Goal: Information Seeking & Learning: Learn about a topic

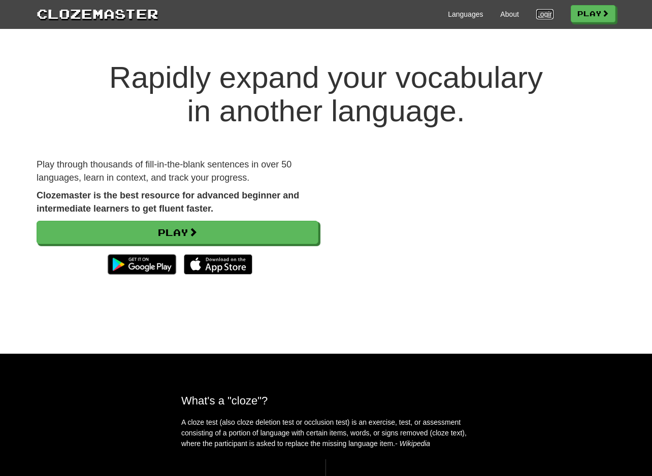
click at [542, 13] on link "Login" at bounding box center [544, 14] width 17 height 10
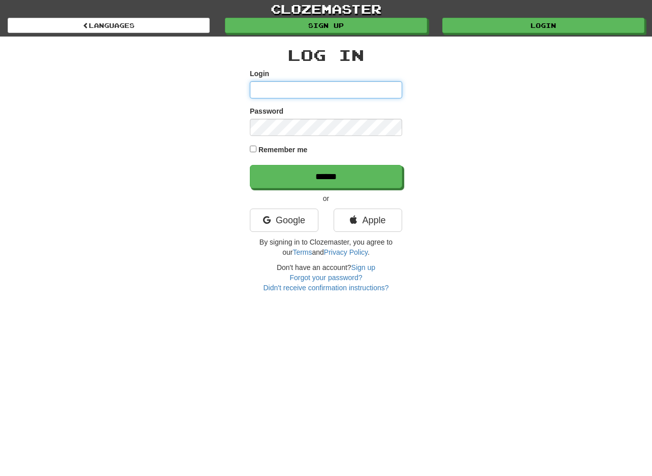
type input "**********"
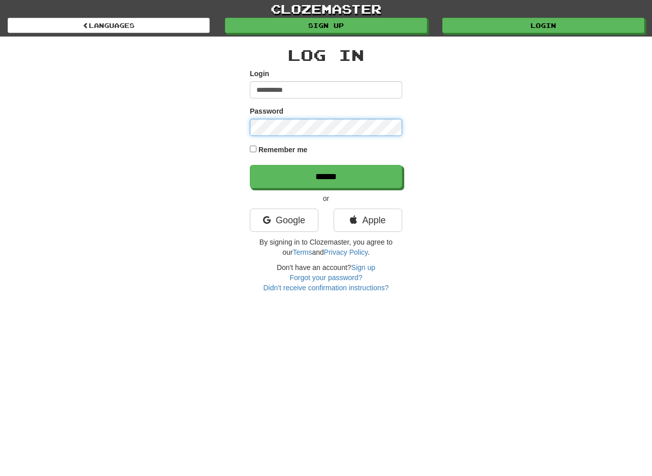
click at [250, 165] on input "******" at bounding box center [326, 176] width 152 height 23
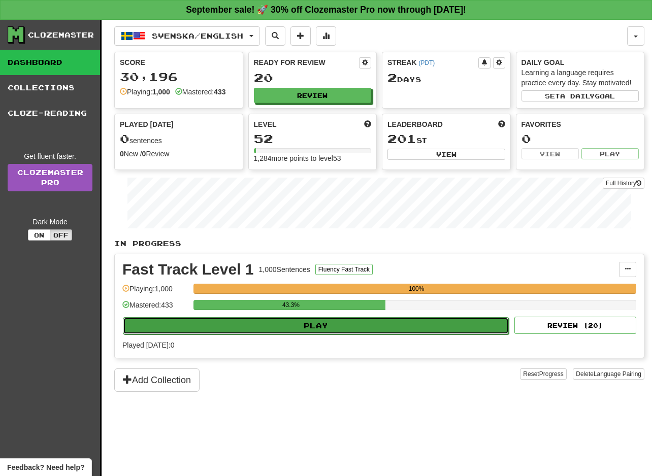
click at [356, 320] on button "Play" at bounding box center [316, 325] width 386 height 17
select select "**"
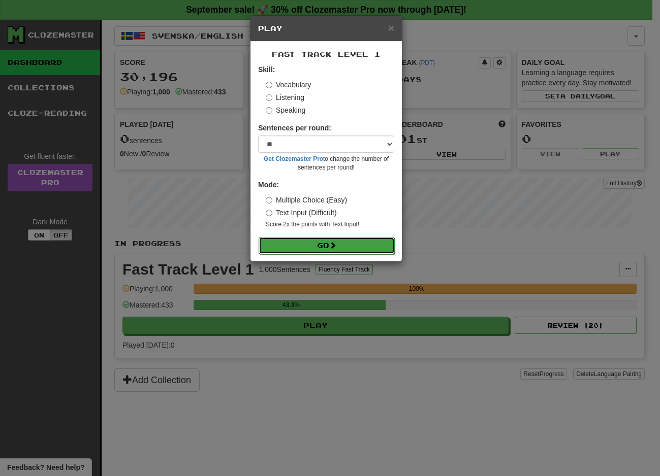
click at [312, 248] on button "Go" at bounding box center [326, 245] width 136 height 17
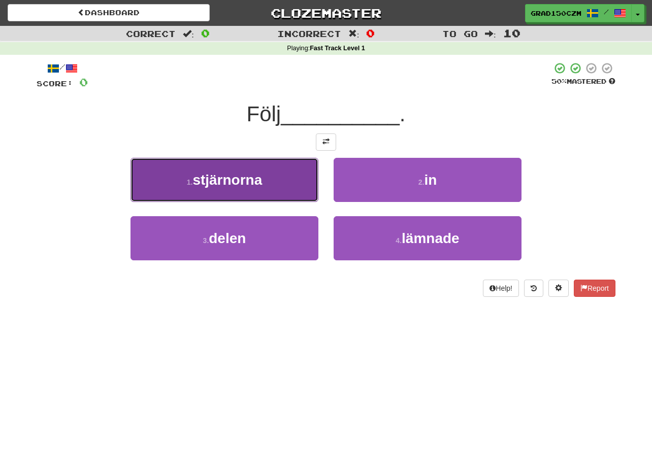
click at [242, 173] on span "stjärnorna" at bounding box center [227, 180] width 70 height 16
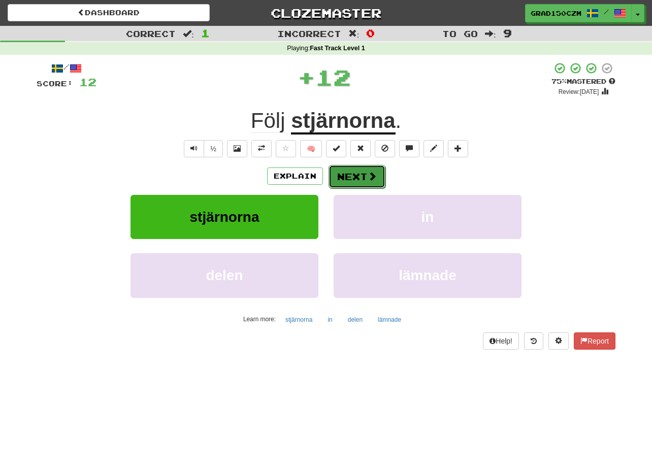
click at [374, 174] on span at bounding box center [372, 176] width 9 height 9
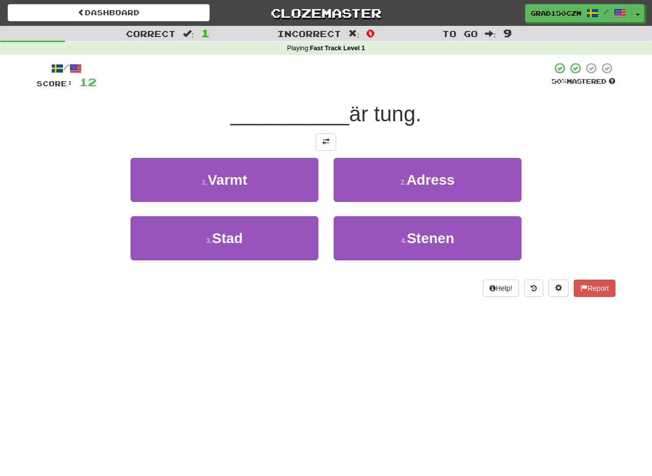
click at [423, 261] on div "4 . Stenen" at bounding box center [427, 245] width 203 height 58
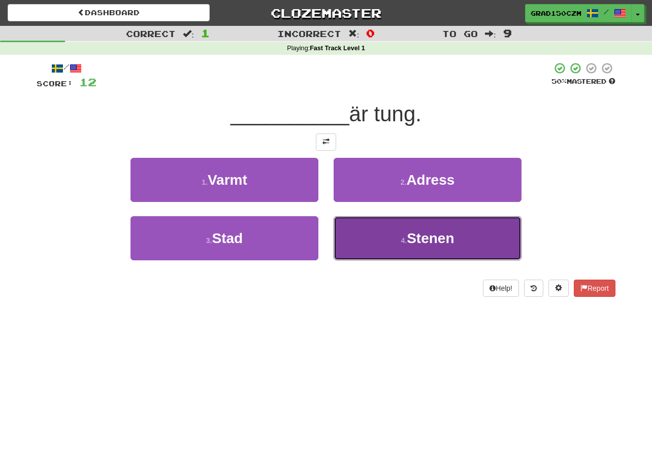
click at [426, 240] on span "Stenen" at bounding box center [430, 239] width 47 height 16
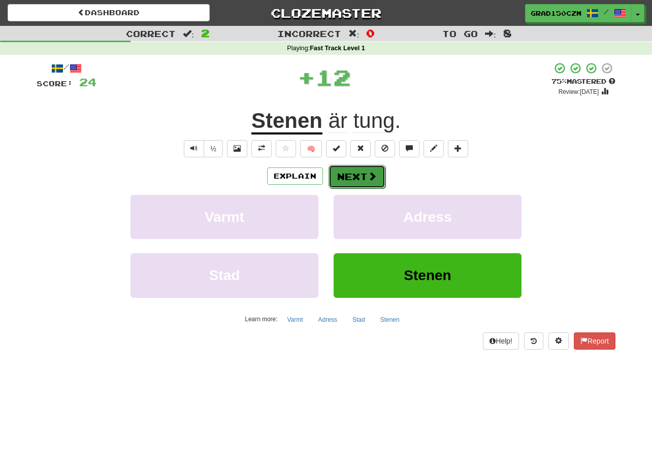
click at [362, 172] on button "Next" at bounding box center [357, 176] width 57 height 23
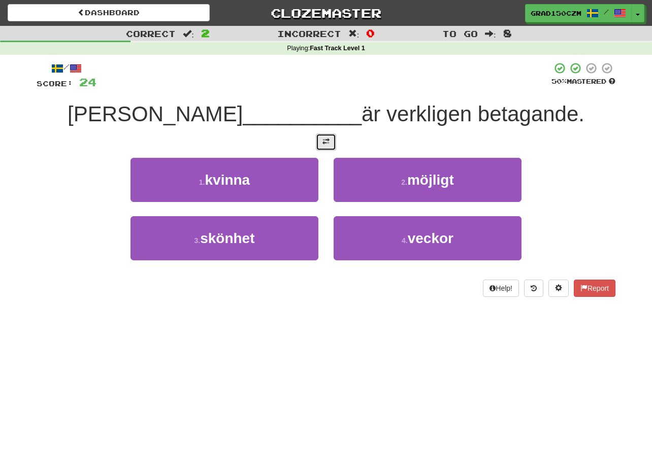
click at [321, 148] on button at bounding box center [326, 142] width 20 height 17
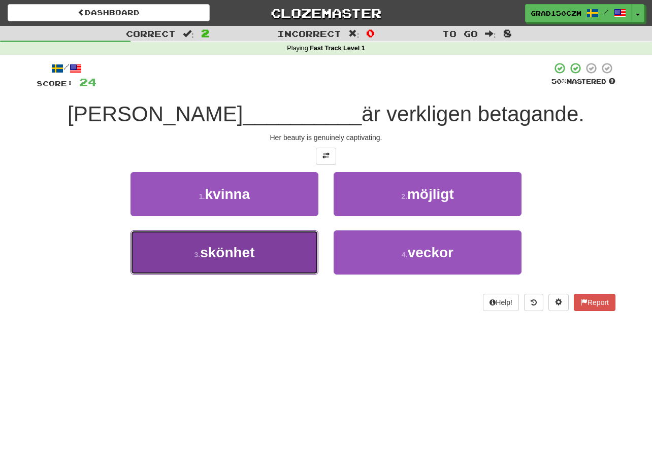
click at [251, 257] on span "skönhet" at bounding box center [227, 253] width 54 height 16
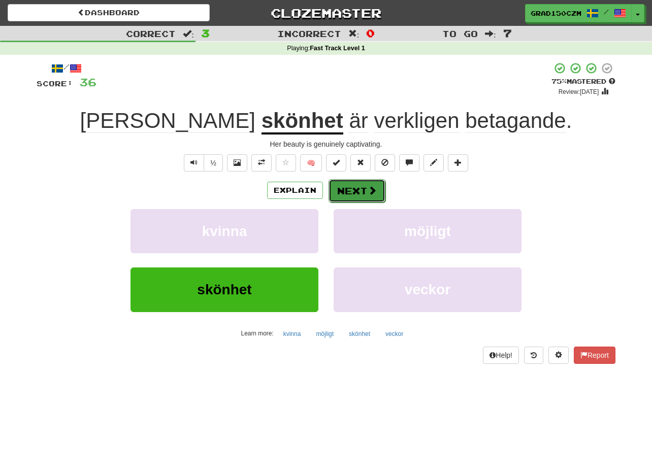
click at [355, 191] on button "Next" at bounding box center [357, 190] width 57 height 23
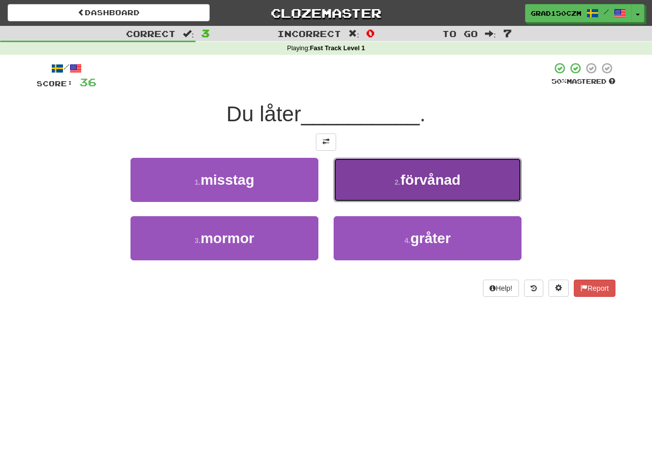
click at [435, 176] on span "förvånad" at bounding box center [431, 180] width 60 height 16
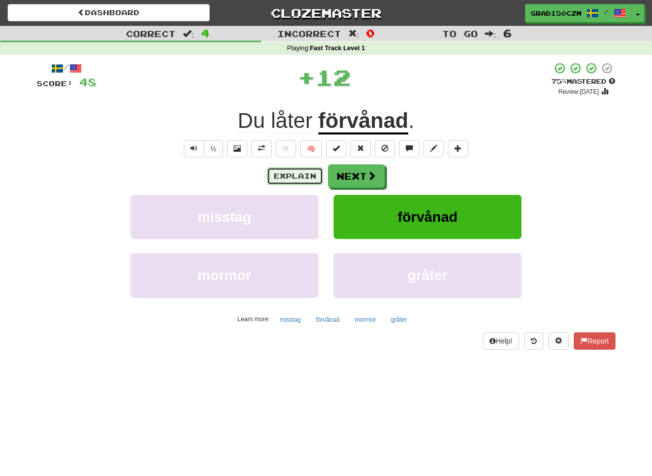
click at [291, 176] on button "Explain" at bounding box center [295, 176] width 56 height 17
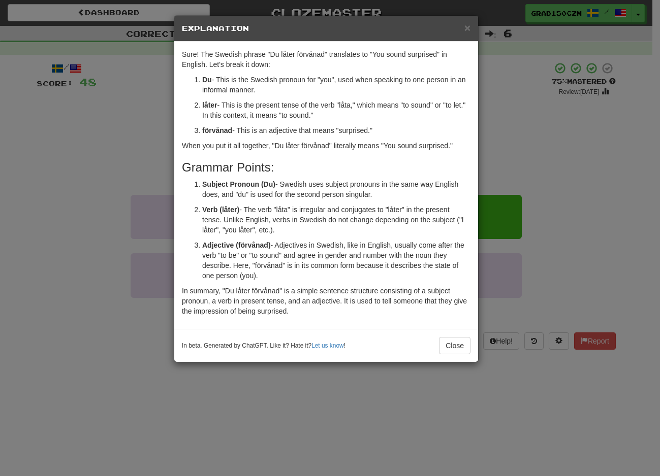
click at [579, 157] on div "× Explanation Sure! The Swedish phrase "Du låter förvånad" translates to "You s…" at bounding box center [330, 238] width 660 height 476
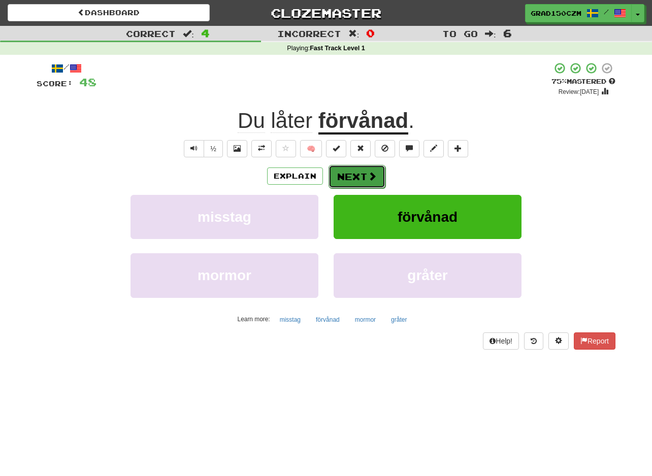
click at [356, 169] on button "Next" at bounding box center [357, 176] width 57 height 23
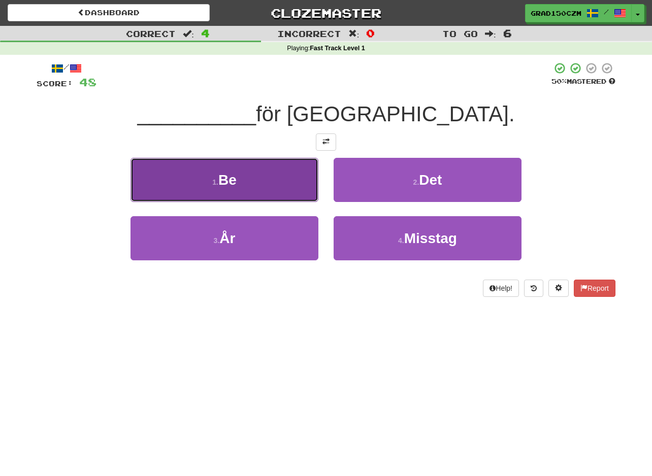
click at [239, 191] on button "1 . Be" at bounding box center [224, 180] width 188 height 44
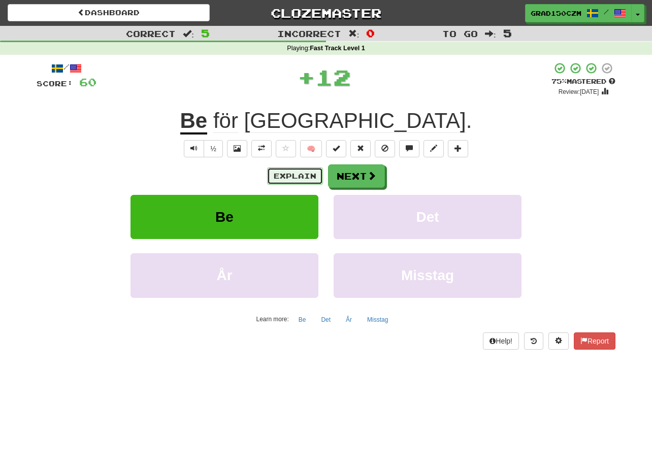
click at [288, 170] on button "Explain" at bounding box center [295, 176] width 56 height 17
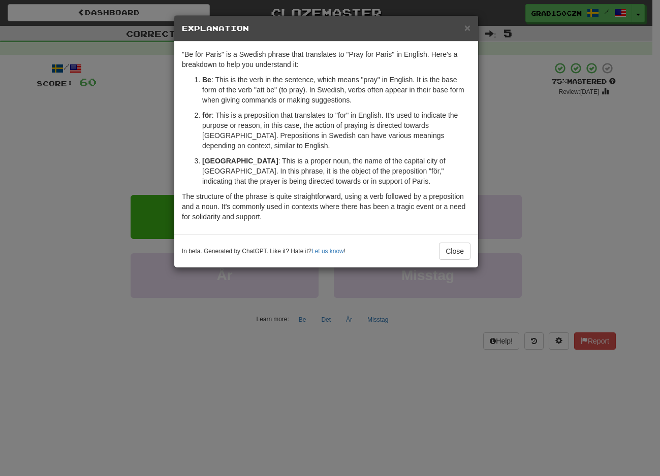
click at [505, 127] on div "× Explanation "Be för Paris" is a Swedish phrase that translates to "Pray for P…" at bounding box center [330, 238] width 660 height 476
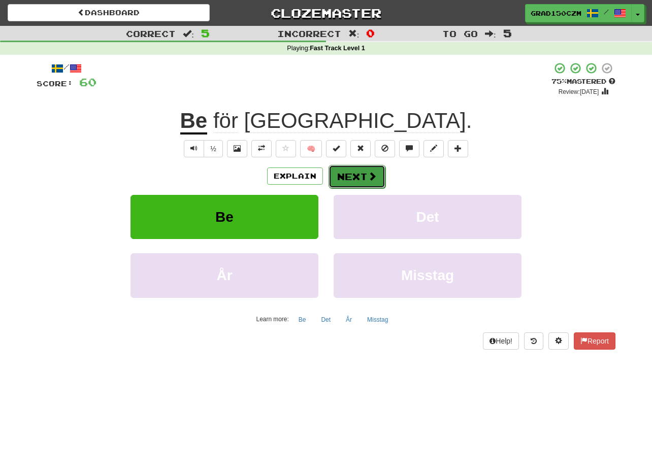
click at [355, 184] on button "Next" at bounding box center [357, 176] width 57 height 23
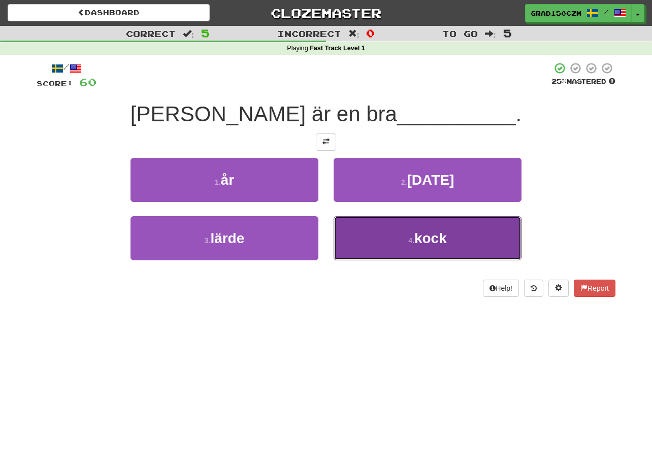
click at [432, 236] on span "kock" at bounding box center [430, 239] width 32 height 16
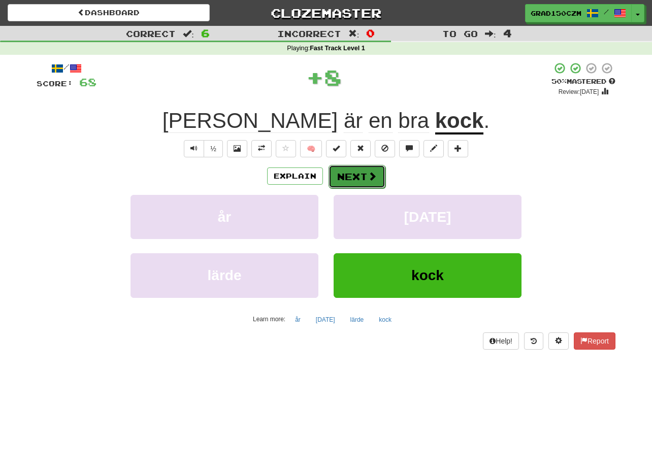
click at [368, 176] on span at bounding box center [372, 176] width 9 height 9
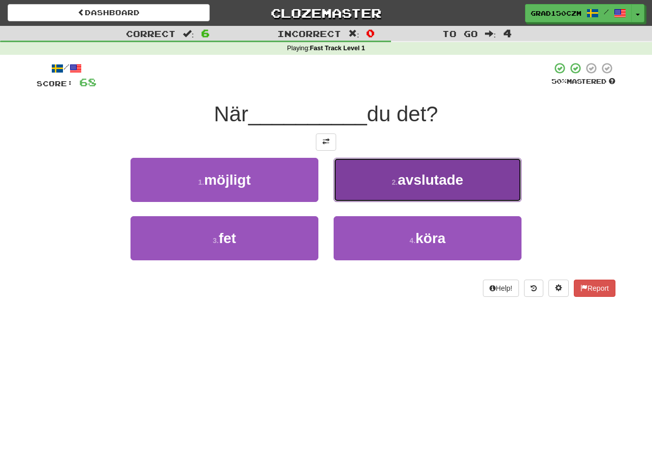
click at [389, 182] on button "2 . avslutade" at bounding box center [428, 180] width 188 height 44
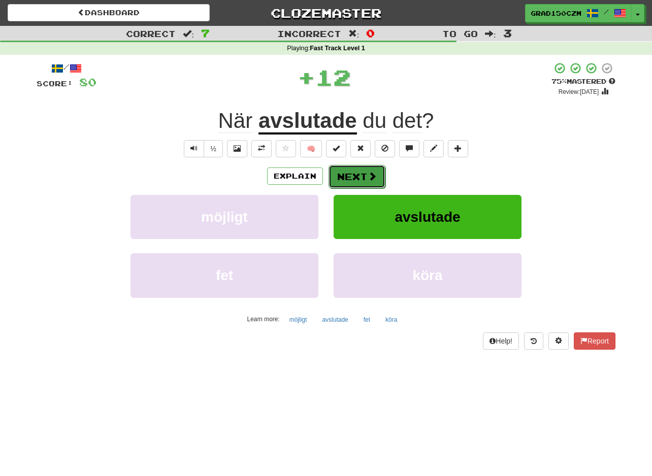
click at [350, 174] on button "Next" at bounding box center [357, 176] width 57 height 23
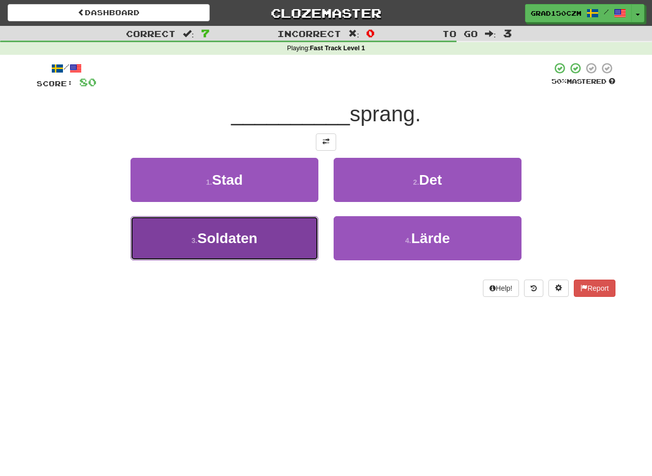
click at [249, 251] on button "3 . Soldaten" at bounding box center [224, 238] width 188 height 44
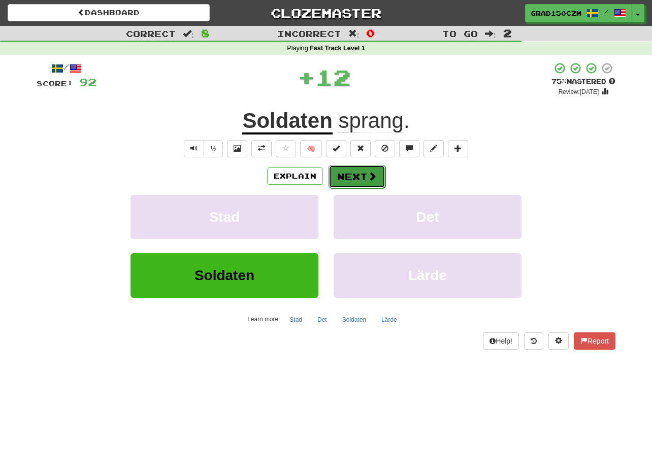
click at [368, 175] on span at bounding box center [372, 176] width 9 height 9
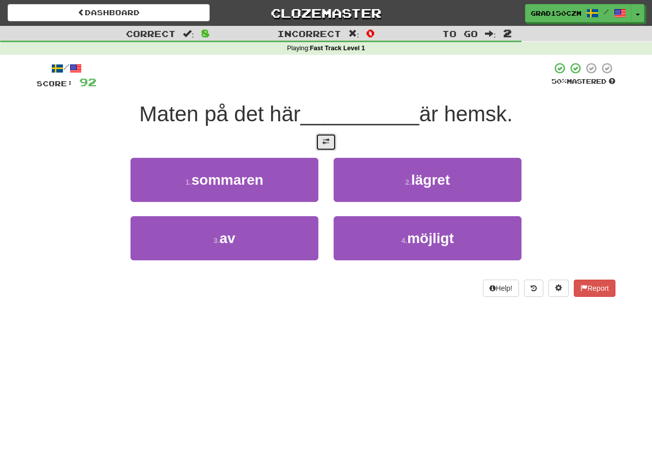
click at [324, 143] on span at bounding box center [325, 141] width 7 height 7
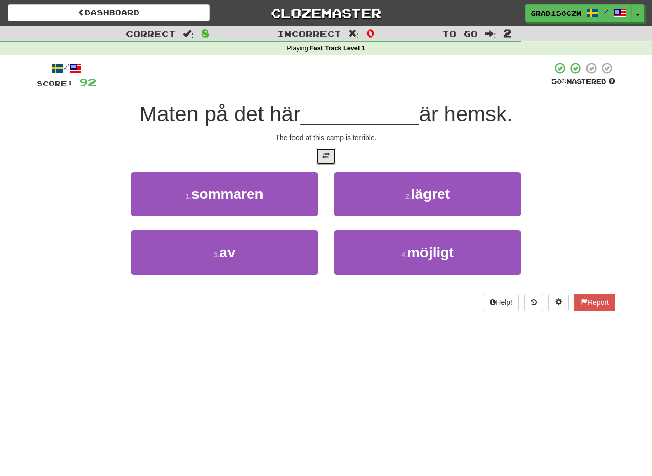
click at [324, 152] on span at bounding box center [325, 155] width 7 height 7
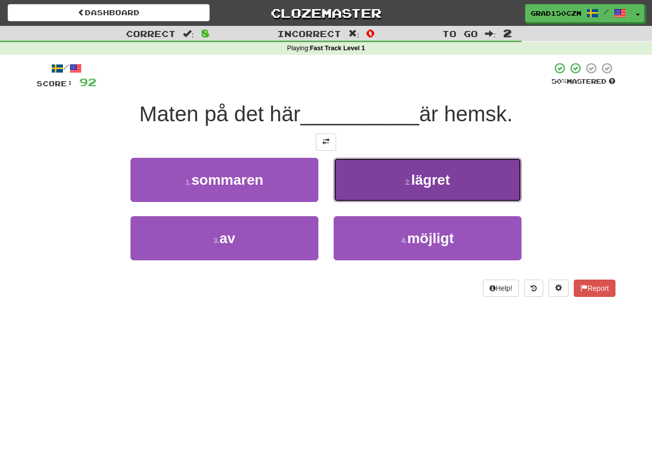
click at [422, 175] on span "lägret" at bounding box center [430, 180] width 39 height 16
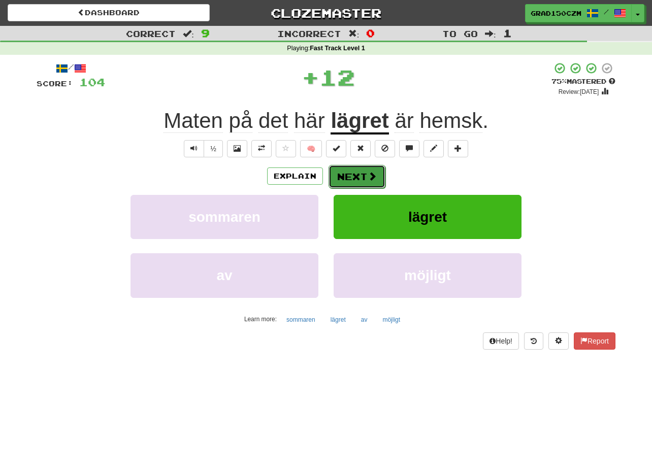
click at [354, 166] on button "Next" at bounding box center [357, 176] width 57 height 23
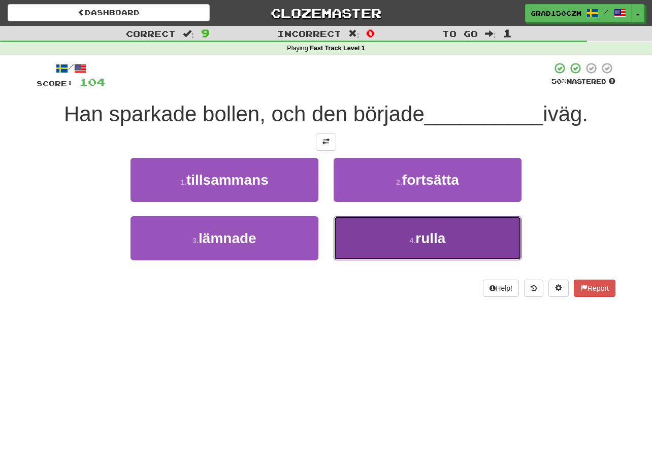
click at [382, 230] on button "4 . rulla" at bounding box center [428, 238] width 188 height 44
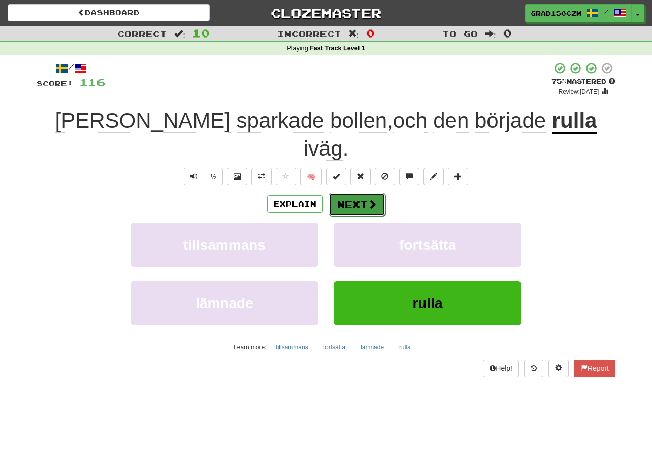
click at [355, 193] on button "Next" at bounding box center [357, 204] width 57 height 23
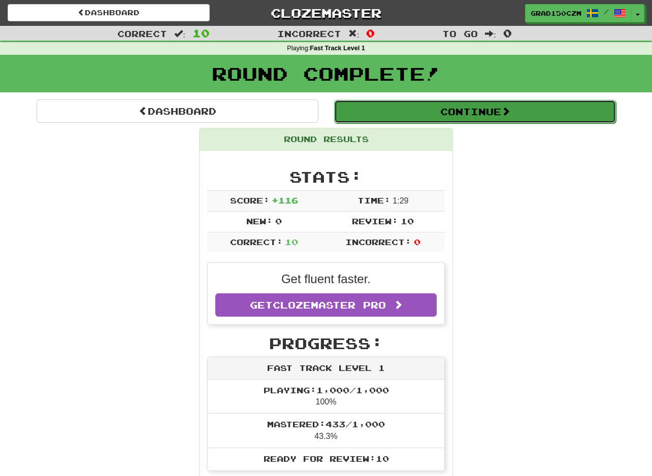
click at [490, 107] on button "Continue" at bounding box center [475, 111] width 282 height 23
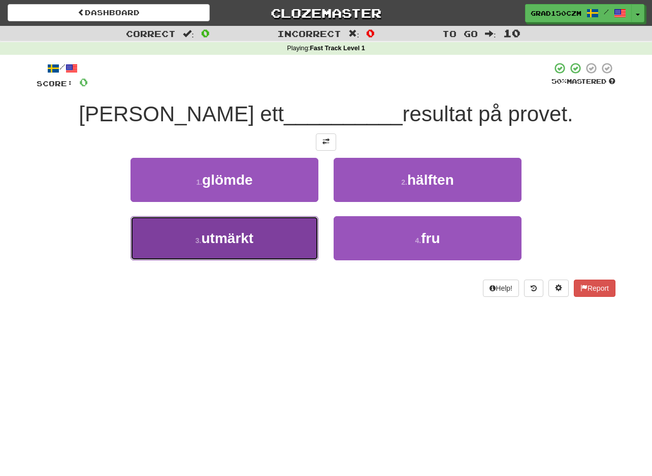
click at [207, 219] on button "3 . utmärkt" at bounding box center [224, 238] width 188 height 44
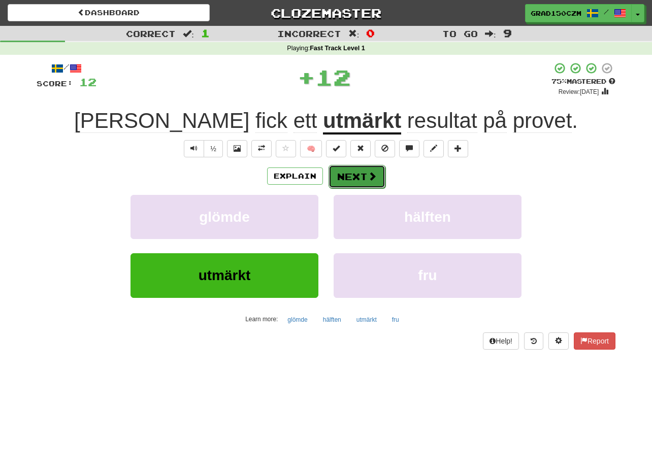
click at [361, 174] on button "Next" at bounding box center [357, 176] width 57 height 23
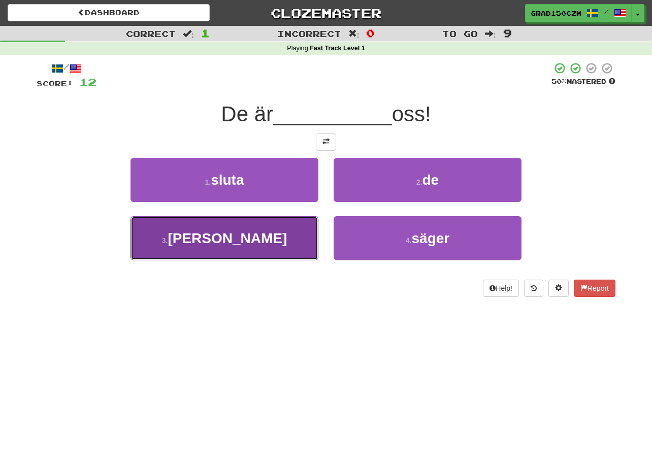
click at [228, 248] on button "3 . bland" at bounding box center [224, 238] width 188 height 44
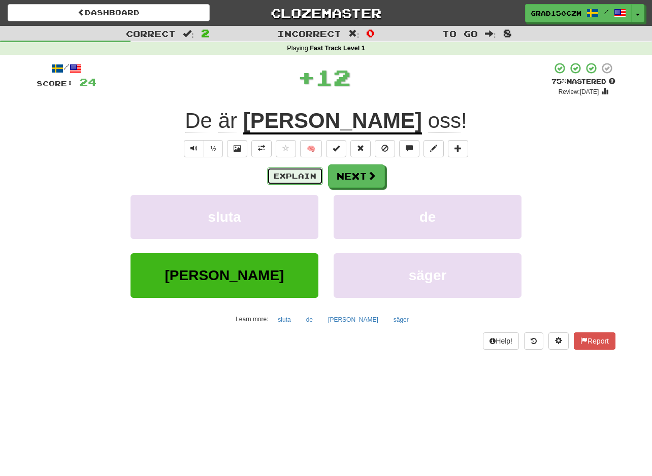
click at [291, 178] on button "Explain" at bounding box center [295, 176] width 56 height 17
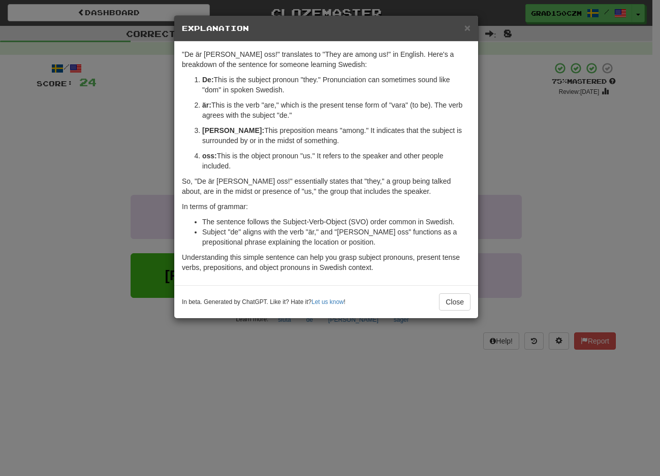
click at [335, 106] on p "är: This is the verb "are," which is the present tense form of "vara" (to be). …" at bounding box center [336, 110] width 268 height 20
click at [551, 144] on div "× Explanation "De är bland oss!" translates to "They are among us!" in English.…" at bounding box center [330, 238] width 660 height 476
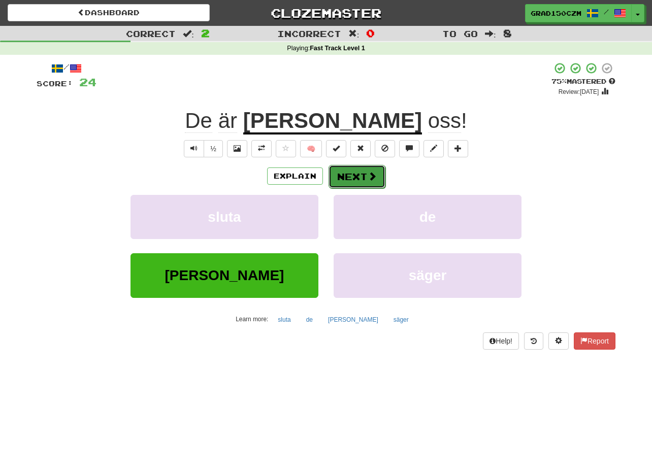
click at [379, 173] on button "Next" at bounding box center [357, 176] width 57 height 23
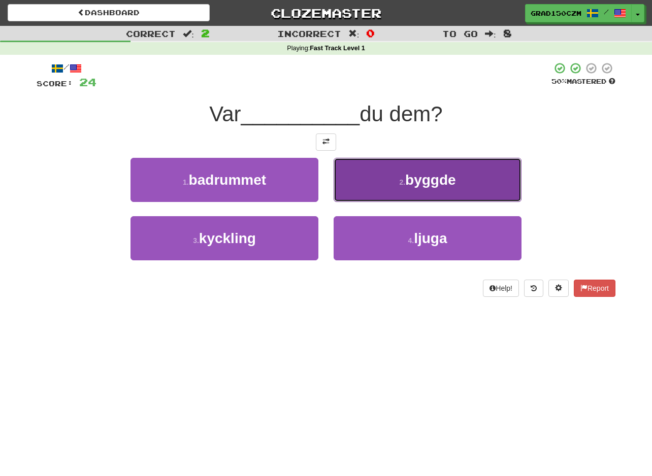
click at [460, 182] on button "2 . byggde" at bounding box center [428, 180] width 188 height 44
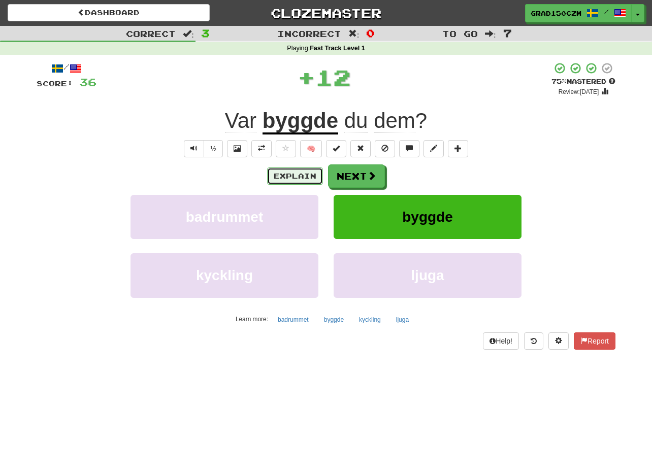
click at [275, 169] on button "Explain" at bounding box center [295, 176] width 56 height 17
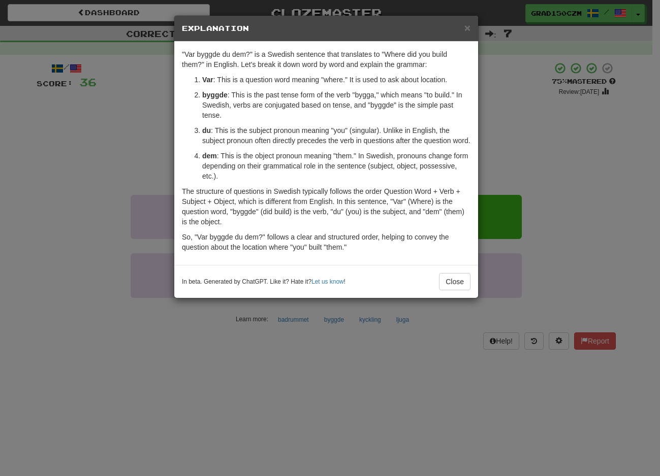
click at [555, 147] on div "× Explanation "Var byggde du dem?" is a Swedish sentence that translates to "Wh…" at bounding box center [330, 238] width 660 height 476
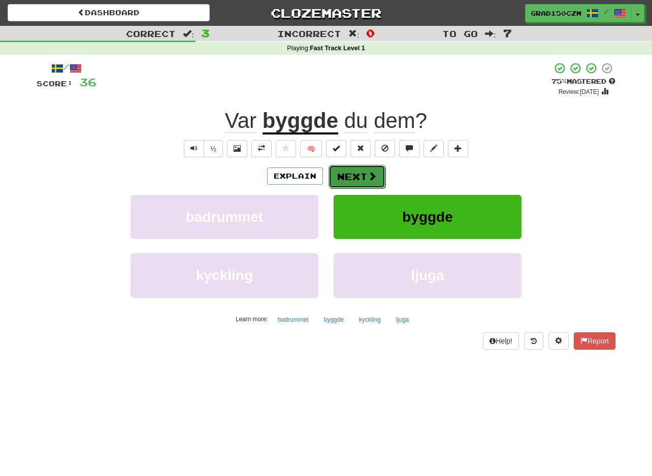
click at [356, 177] on button "Next" at bounding box center [357, 176] width 57 height 23
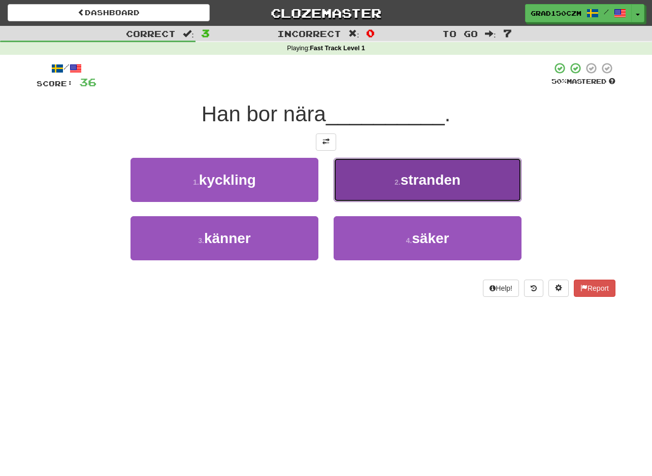
click at [503, 178] on button "2 . stranden" at bounding box center [428, 180] width 188 height 44
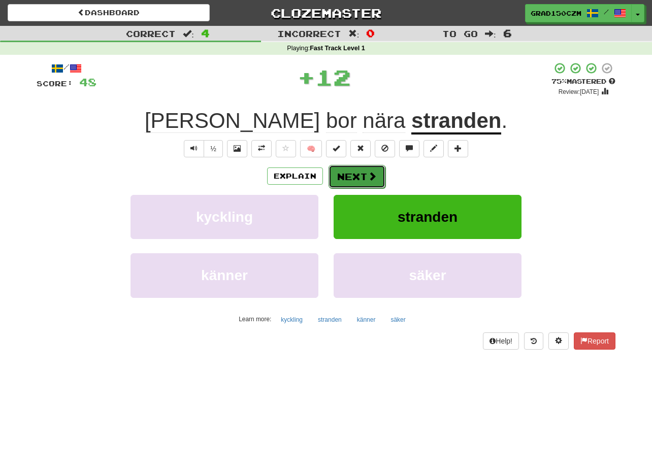
click at [349, 175] on button "Next" at bounding box center [357, 176] width 57 height 23
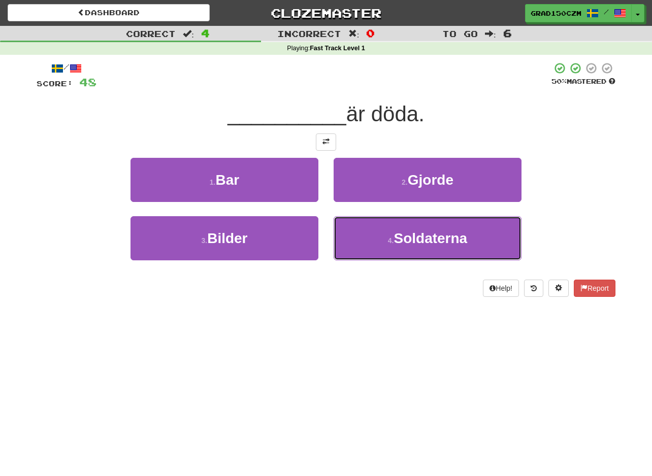
click at [464, 243] on span "Soldaterna" at bounding box center [431, 239] width 74 height 16
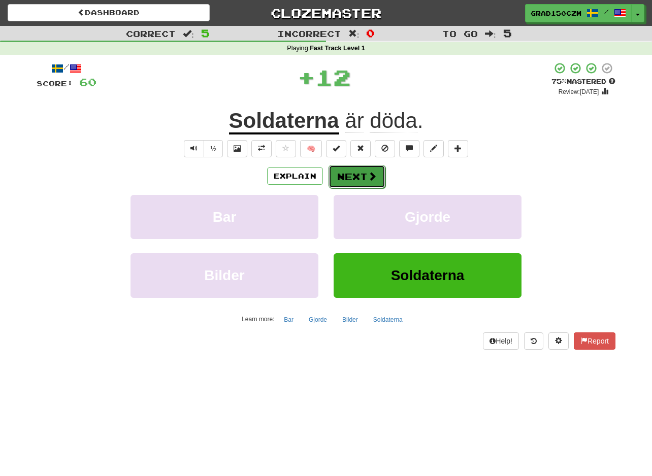
click at [342, 178] on button "Next" at bounding box center [357, 176] width 57 height 23
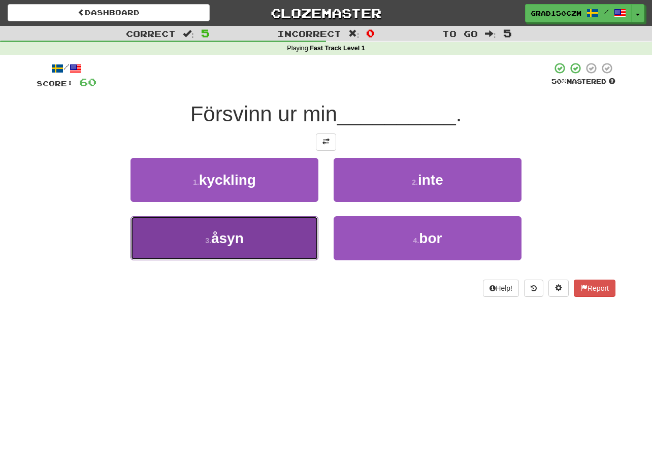
click at [237, 247] on button "3 . åsyn" at bounding box center [224, 238] width 188 height 44
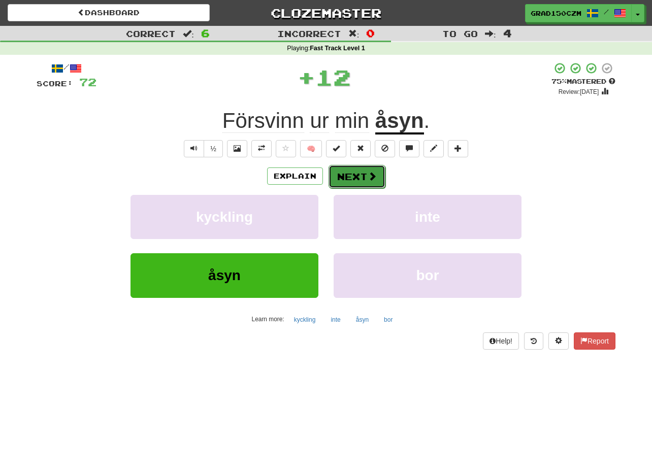
click at [365, 178] on button "Next" at bounding box center [357, 176] width 57 height 23
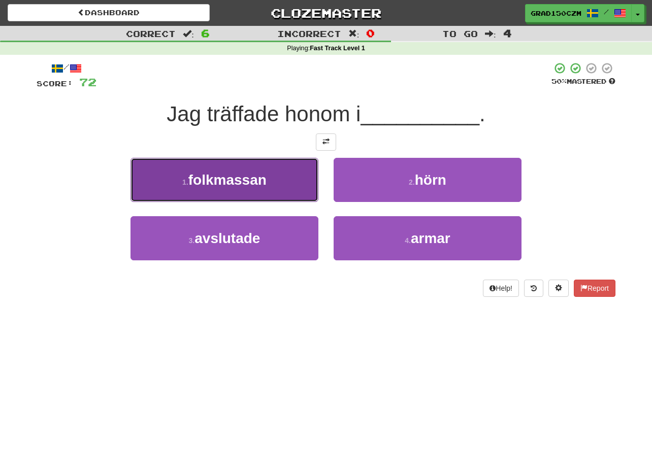
click at [242, 174] on span "folkmassan" at bounding box center [227, 180] width 78 height 16
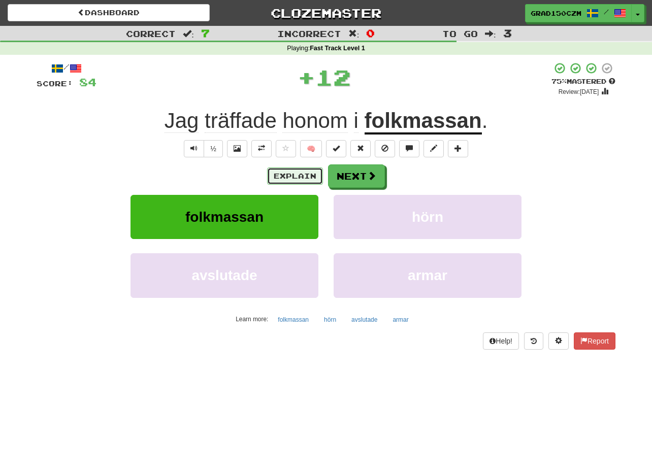
click at [299, 176] on button "Explain" at bounding box center [295, 176] width 56 height 17
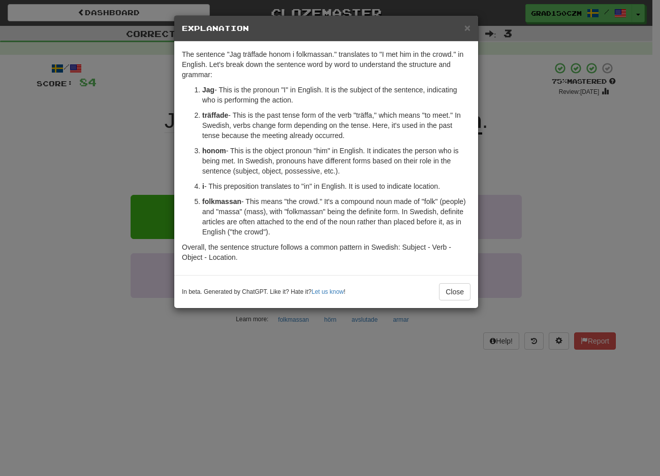
click at [585, 150] on div "× Explanation The sentence "Jag träffade honom i folkmassan." translates to "I …" at bounding box center [330, 238] width 660 height 476
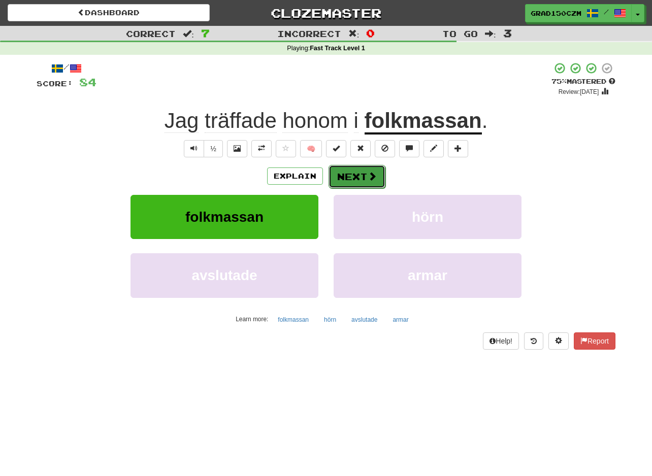
click at [359, 175] on button "Next" at bounding box center [357, 176] width 57 height 23
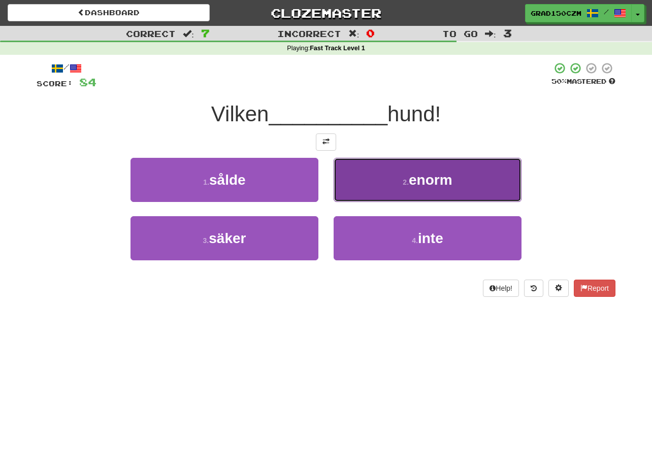
click at [477, 186] on button "2 . enorm" at bounding box center [428, 180] width 188 height 44
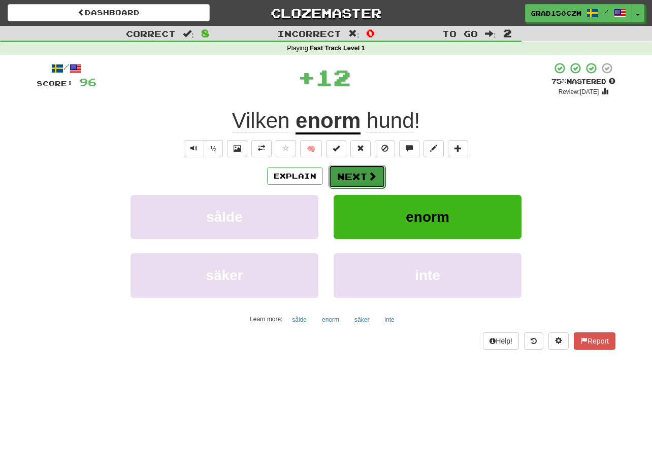
click at [358, 175] on button "Next" at bounding box center [357, 176] width 57 height 23
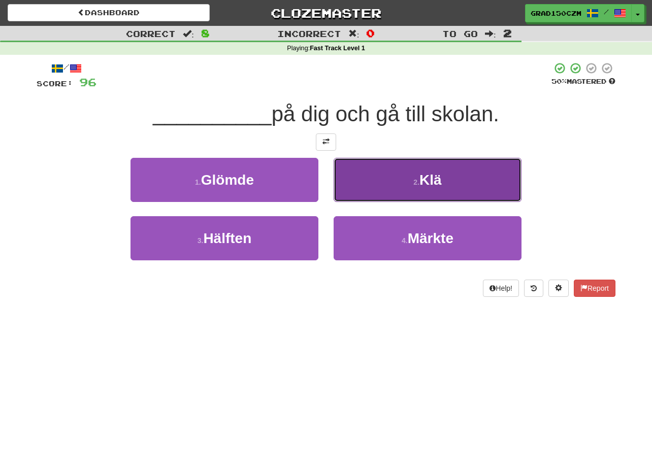
click at [474, 176] on button "2 . Klä" at bounding box center [428, 180] width 188 height 44
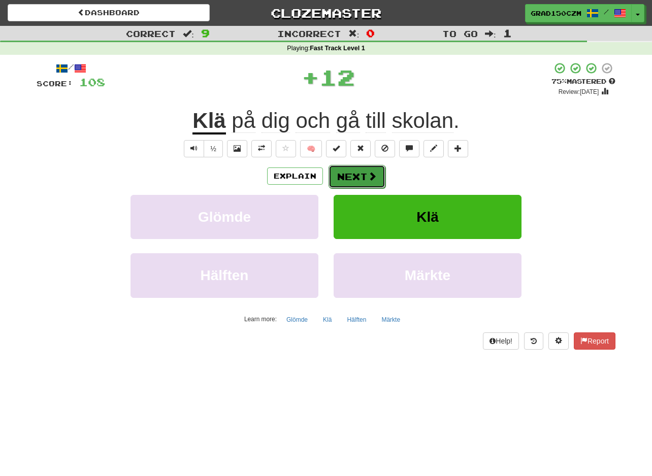
click at [354, 177] on button "Next" at bounding box center [357, 176] width 57 height 23
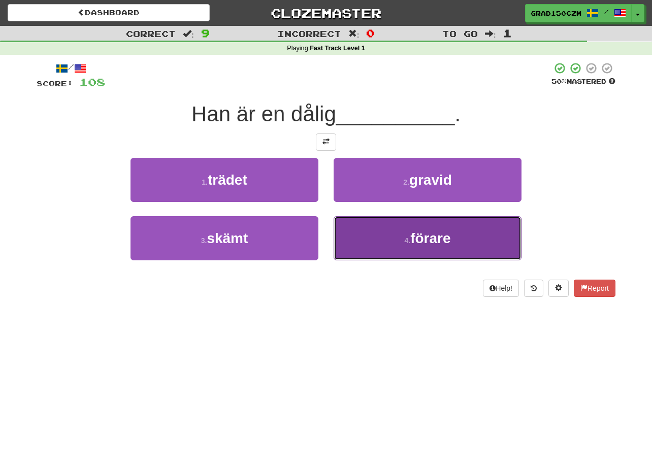
click at [480, 247] on button "4 . förare" at bounding box center [428, 238] width 188 height 44
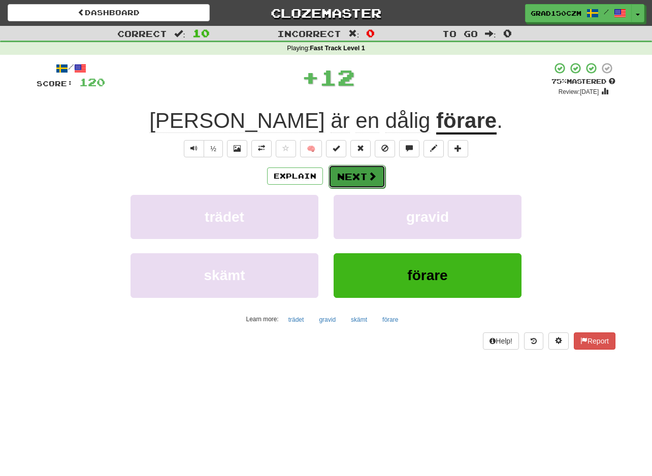
click at [355, 176] on button "Next" at bounding box center [357, 176] width 57 height 23
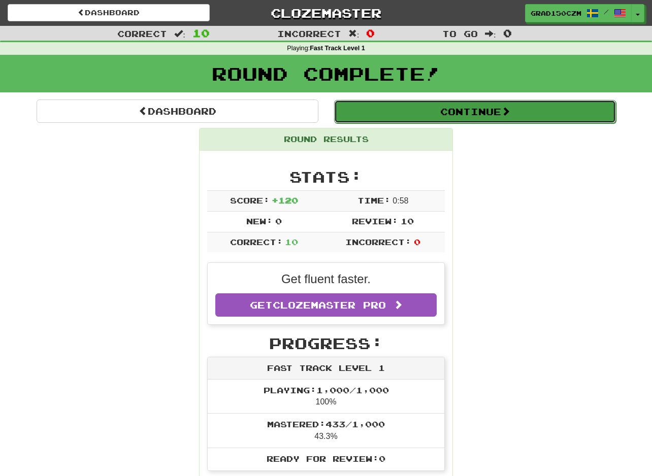
click at [537, 113] on button "Continue" at bounding box center [475, 111] width 282 height 23
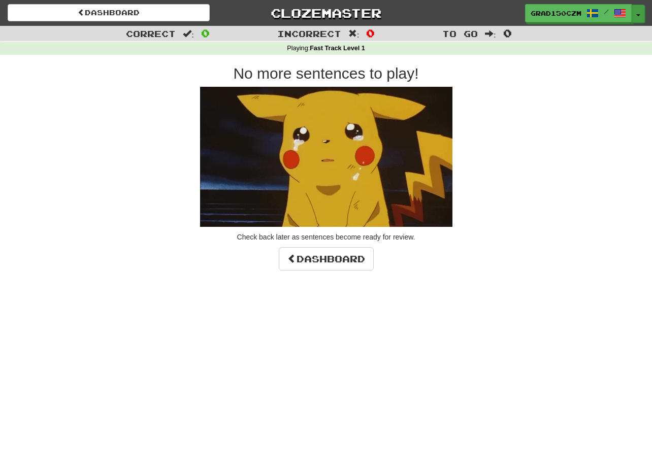
click at [633, 13] on button "Toggle Dropdown" at bounding box center [638, 14] width 13 height 18
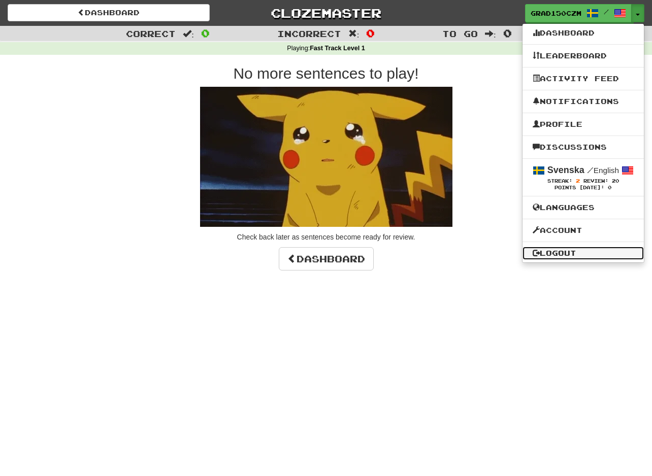
click at [579, 252] on link "Logout" at bounding box center [582, 253] width 121 height 13
